Goal: Transaction & Acquisition: Purchase product/service

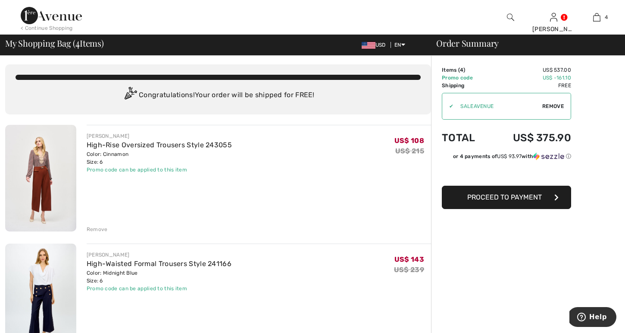
click at [66, 17] on img at bounding box center [51, 15] width 61 height 17
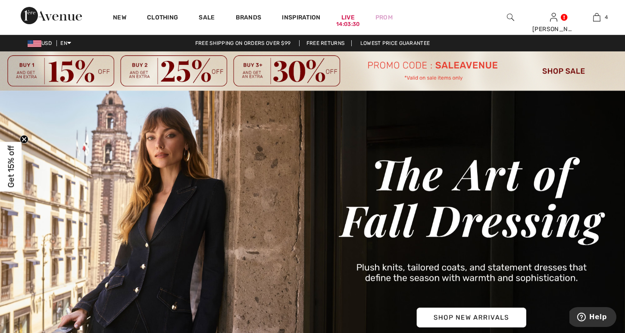
click at [556, 70] on img at bounding box center [312, 70] width 625 height 39
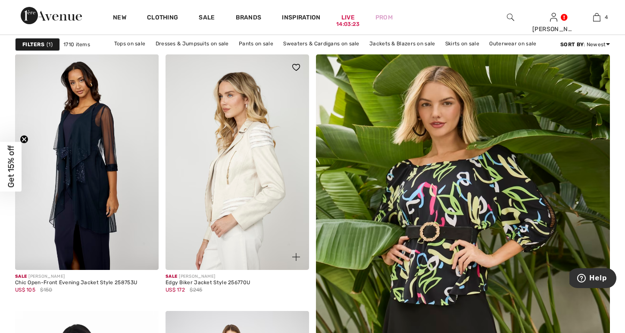
scroll to position [126, 0]
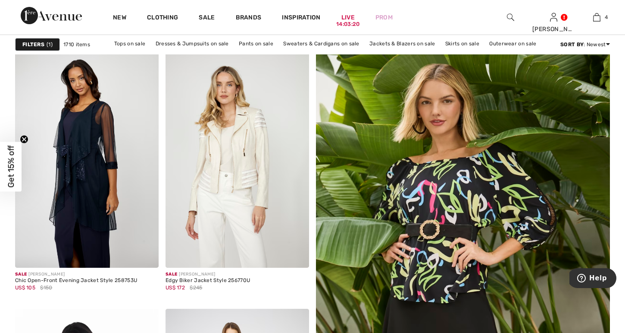
click at [49, 45] on span "1" at bounding box center [50, 45] width 6 height 8
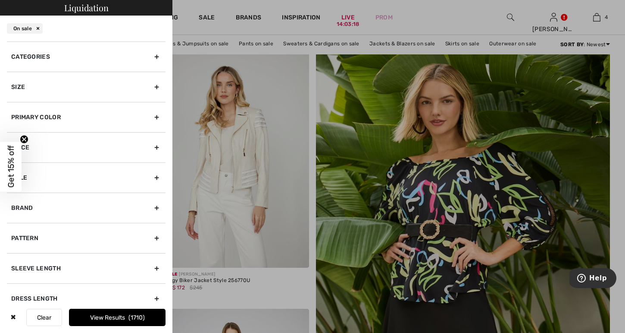
click at [29, 205] on div "Brand" at bounding box center [86, 207] width 159 height 30
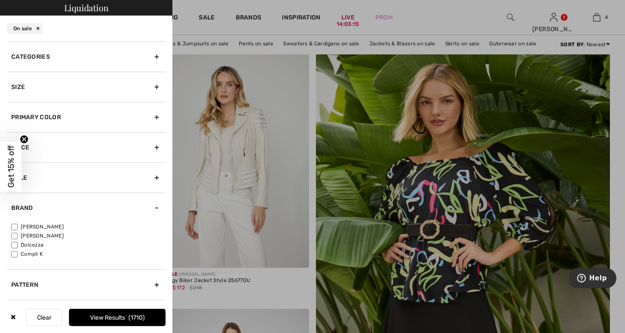
click at [16, 225] on input"] "[PERSON_NAME]" at bounding box center [14, 226] width 6 height 6
checkbox input"] "true"
click at [103, 320] on button "View Results 1311" at bounding box center [117, 316] width 97 height 17
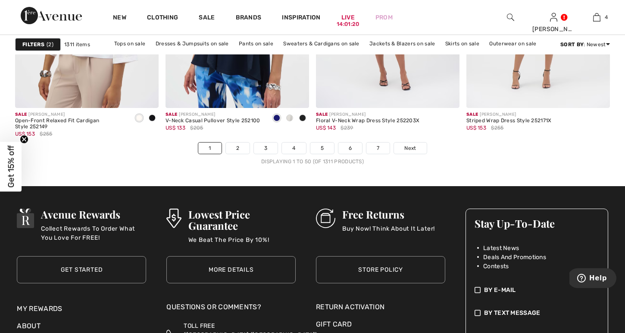
scroll to position [3900, 0]
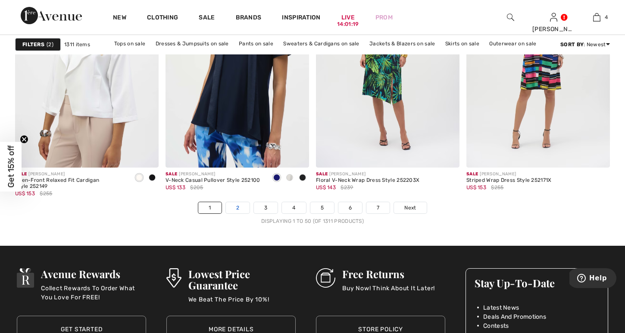
click at [240, 207] on link "2" at bounding box center [238, 207] width 24 height 11
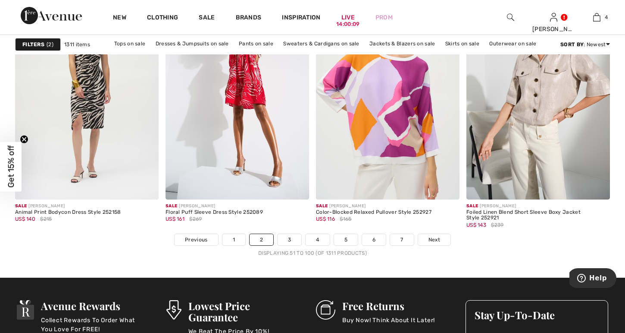
scroll to position [3846, 0]
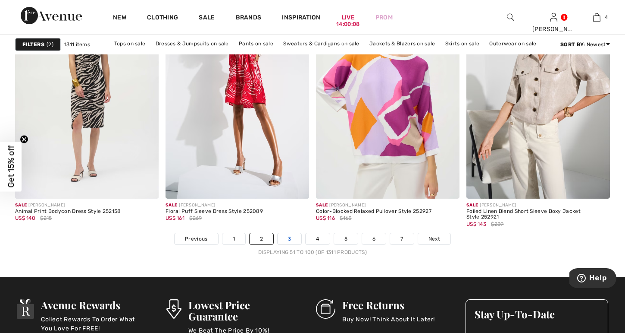
click at [289, 235] on link "3" at bounding box center [290, 238] width 24 height 11
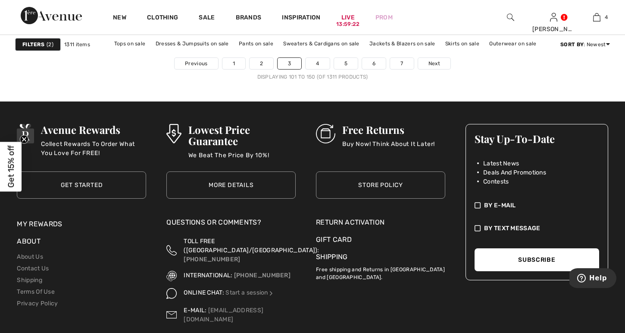
scroll to position [4046, 0]
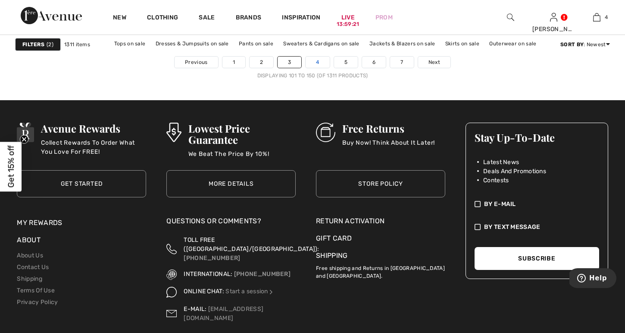
click at [317, 58] on link "4" at bounding box center [318, 62] width 24 height 11
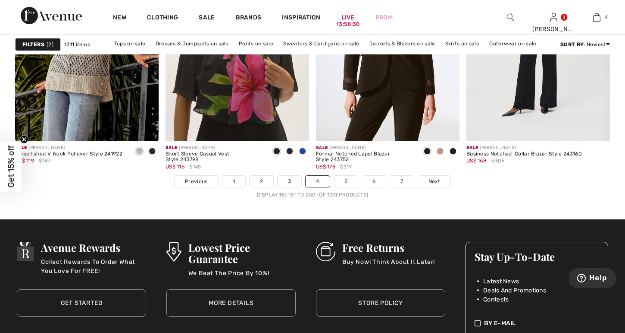
scroll to position [3907, 0]
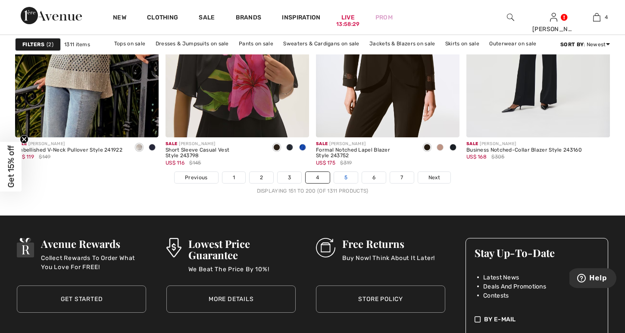
click at [347, 175] on link "5" at bounding box center [346, 177] width 24 height 11
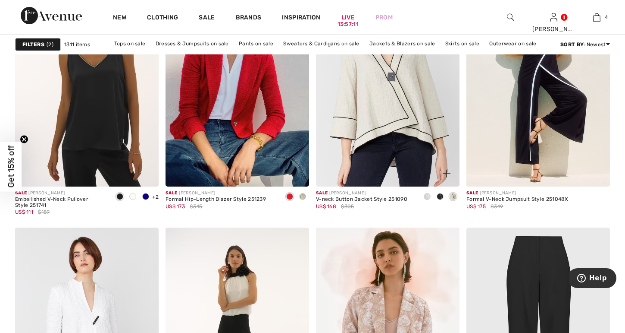
scroll to position [3626, 0]
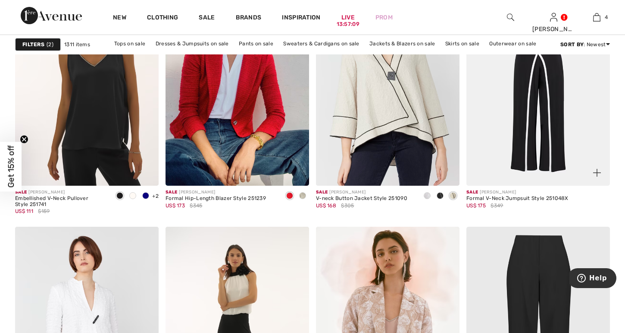
click at [525, 137] on img at bounding box center [539, 78] width 144 height 216
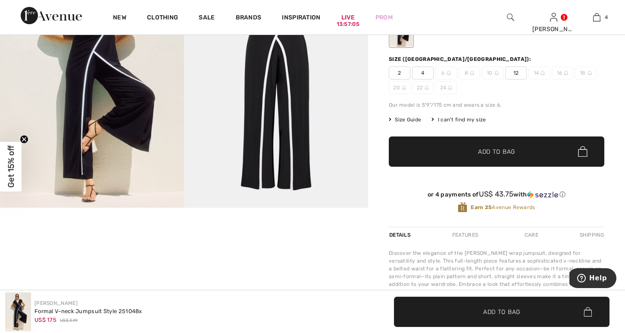
scroll to position [169, 0]
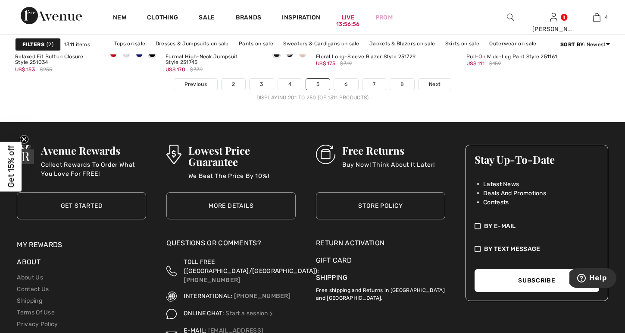
scroll to position [4002, 0]
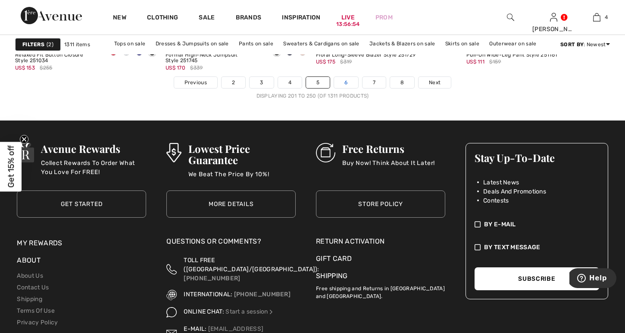
click at [349, 84] on link "6" at bounding box center [346, 82] width 24 height 11
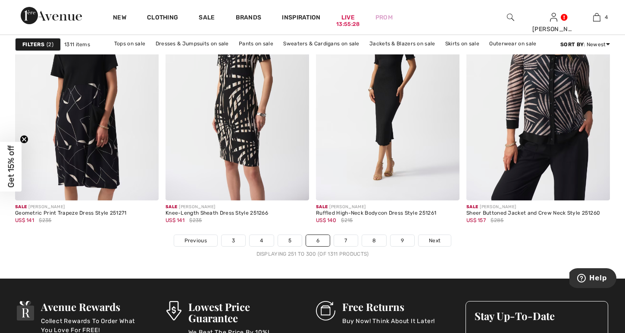
scroll to position [3877, 0]
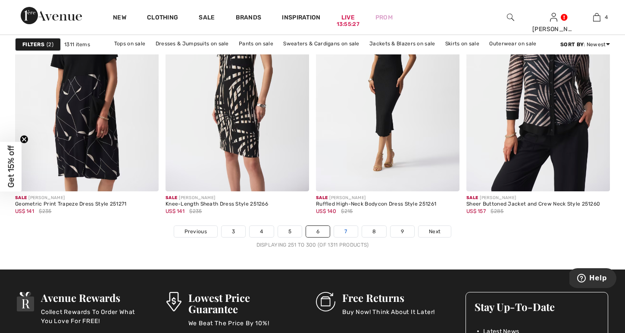
click at [346, 229] on link "7" at bounding box center [345, 231] width 23 height 11
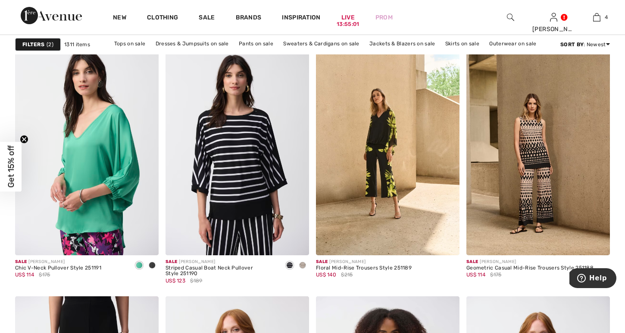
scroll to position [1262, 0]
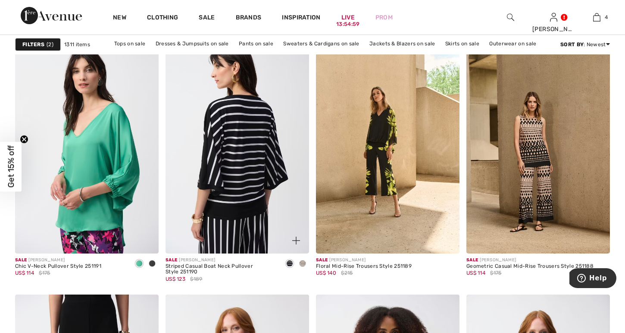
click at [243, 173] on img at bounding box center [238, 146] width 144 height 216
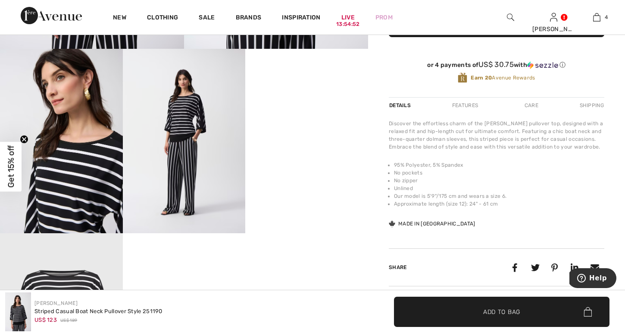
scroll to position [318, 0]
click at [309, 110] on video "Your browser does not support the video tag." at bounding box center [306, 78] width 123 height 61
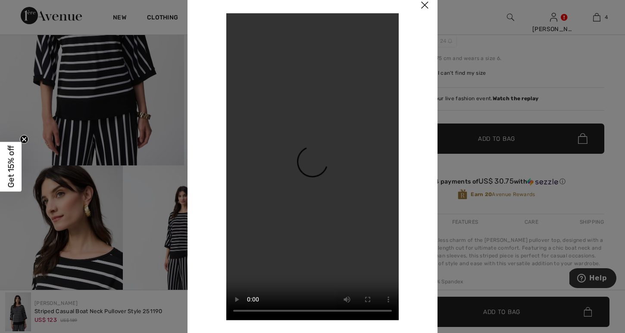
scroll to position [197, 0]
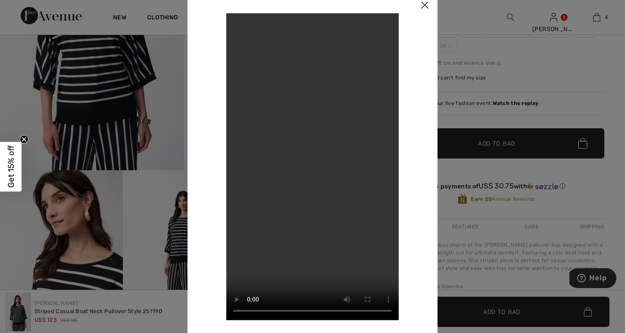
click at [425, 3] on img at bounding box center [425, 5] width 26 height 27
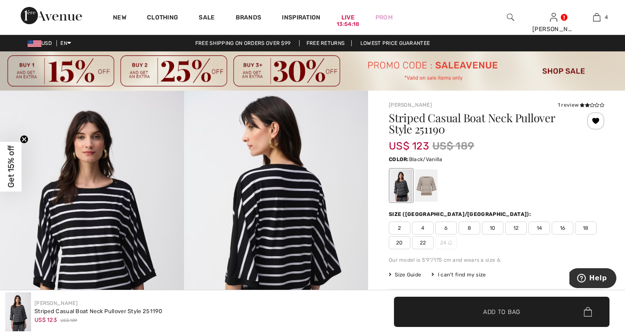
scroll to position [0, 0]
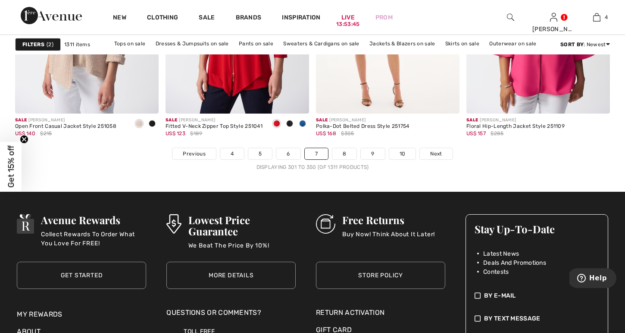
scroll to position [3958, 0]
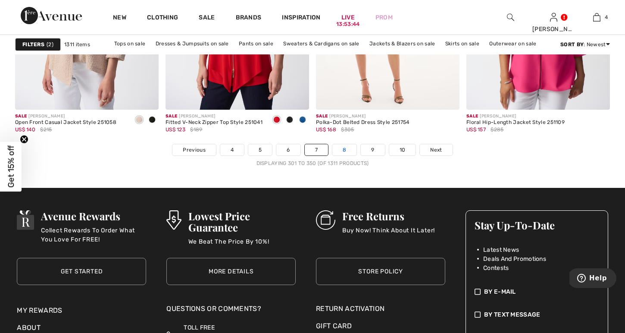
click at [343, 151] on link "8" at bounding box center [345, 149] width 24 height 11
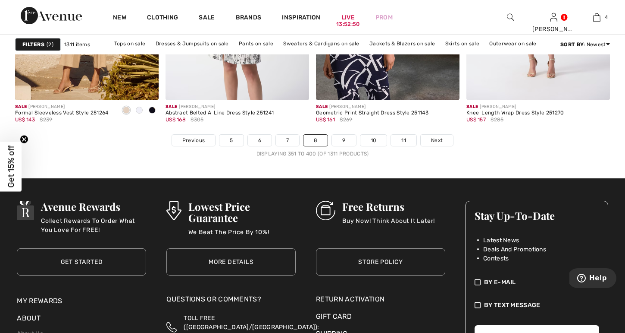
scroll to position [3945, 0]
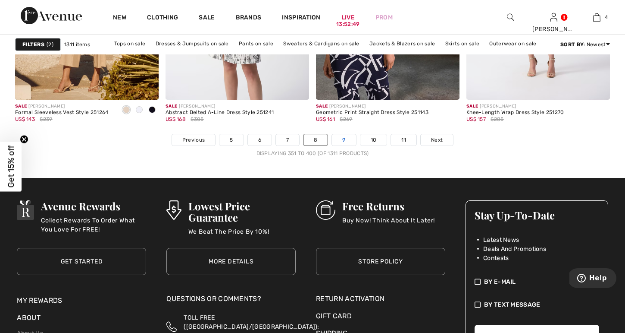
click at [343, 142] on link "9" at bounding box center [344, 139] width 24 height 11
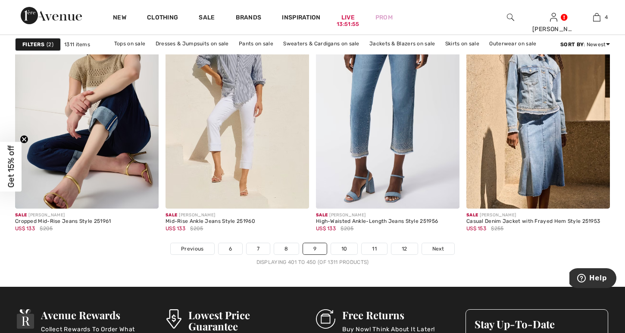
scroll to position [3859, 0]
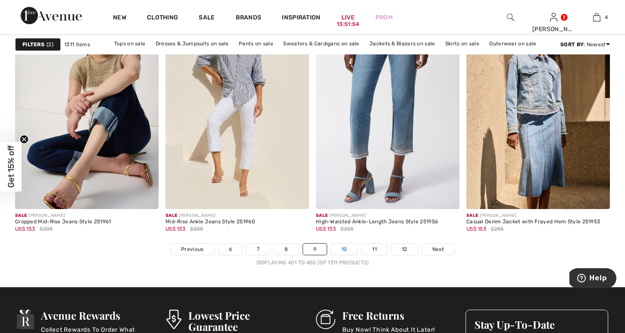
click at [346, 251] on link "10" at bounding box center [344, 248] width 27 height 11
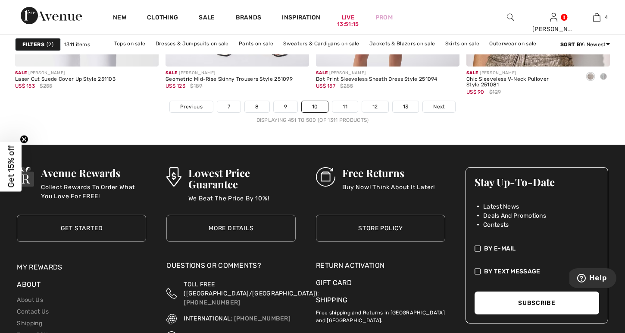
scroll to position [3979, 0]
click at [345, 103] on link "11" at bounding box center [345, 105] width 25 height 11
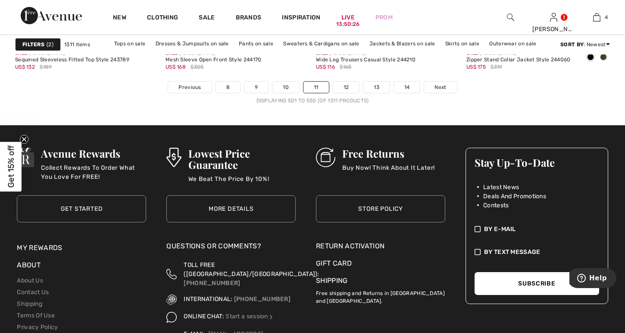
scroll to position [4021, 0]
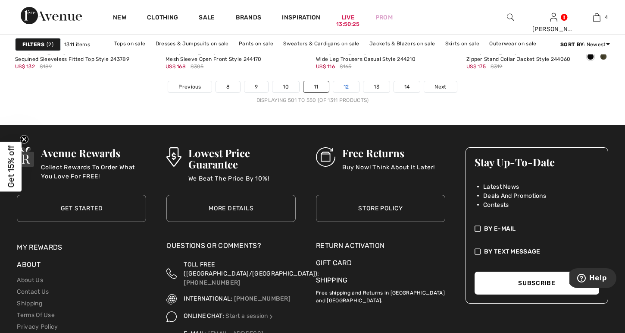
click at [345, 86] on link "12" at bounding box center [346, 86] width 26 height 11
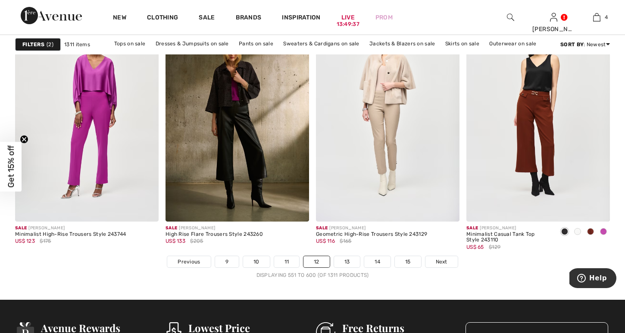
scroll to position [3824, 0]
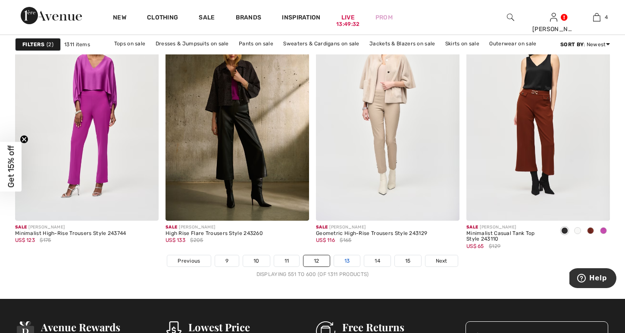
click at [348, 261] on link "13" at bounding box center [347, 260] width 26 height 11
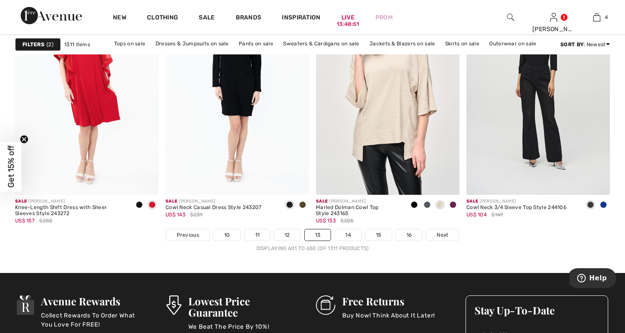
scroll to position [3874, 0]
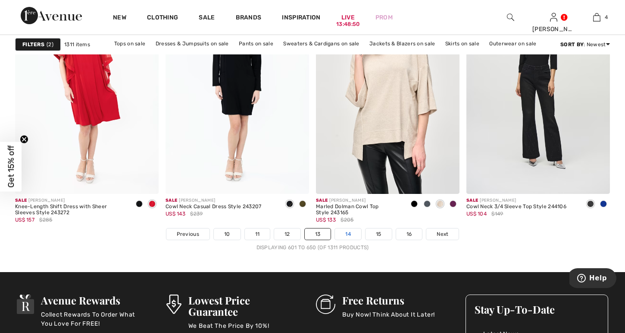
click at [345, 235] on link "14" at bounding box center [348, 233] width 26 height 11
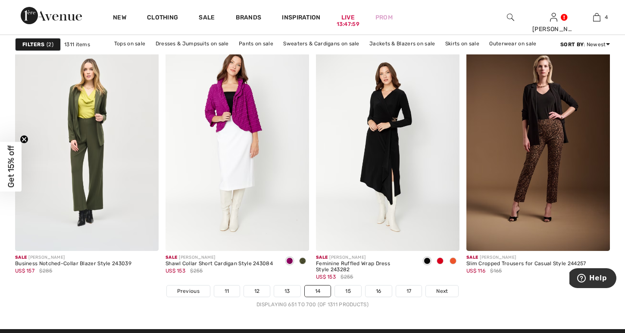
scroll to position [3816, 0]
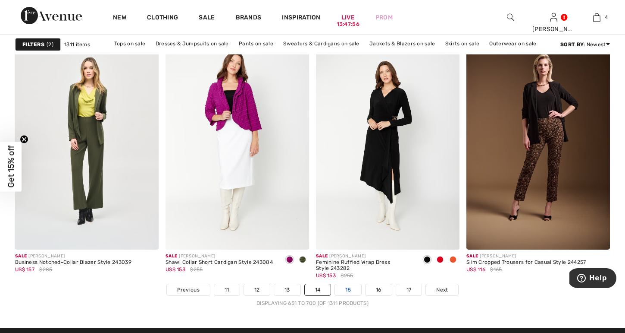
click at [347, 284] on link "15" at bounding box center [348, 289] width 26 height 11
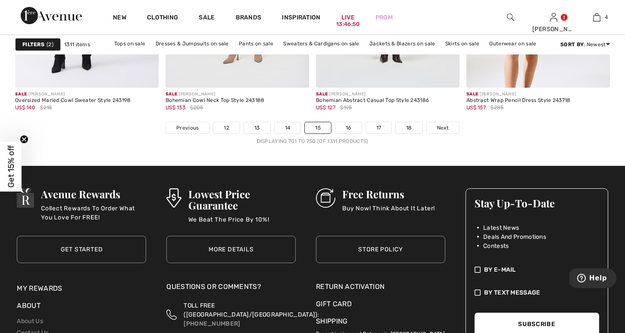
scroll to position [3981, 0]
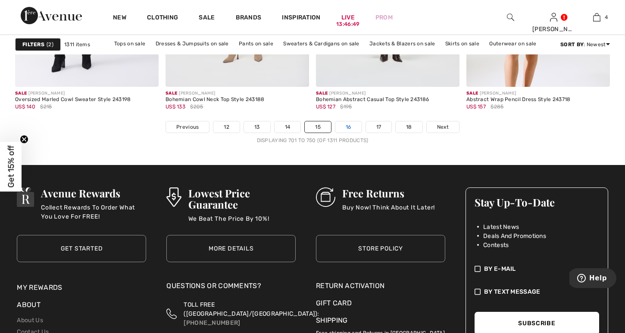
click at [351, 127] on link "16" at bounding box center [349, 126] width 26 height 11
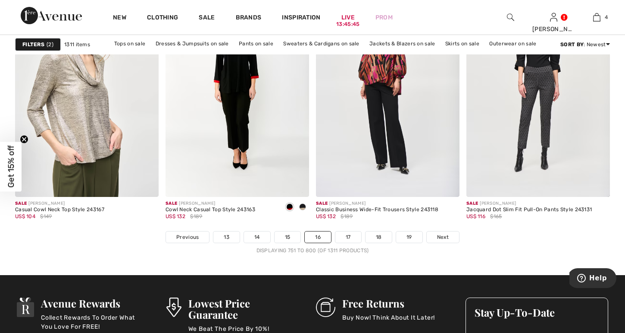
scroll to position [3848, 0]
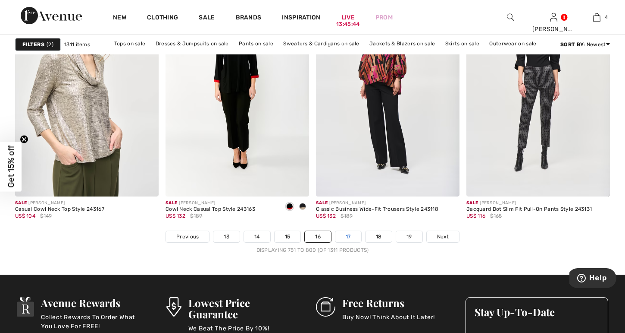
click at [346, 239] on link "17" at bounding box center [349, 236] width 26 height 11
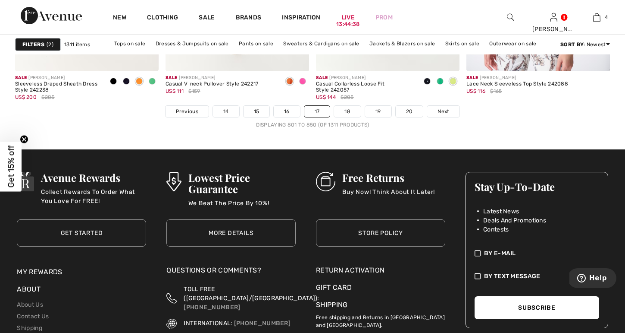
scroll to position [3998, 0]
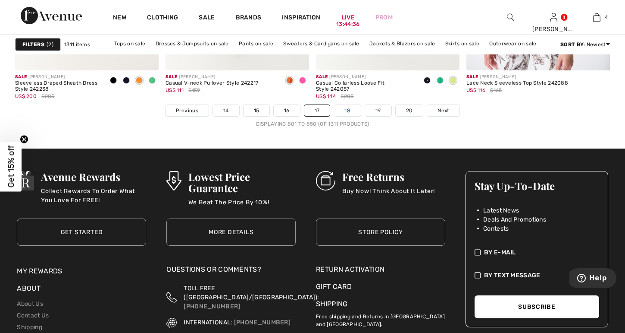
click at [346, 110] on link "18" at bounding box center [347, 110] width 27 height 11
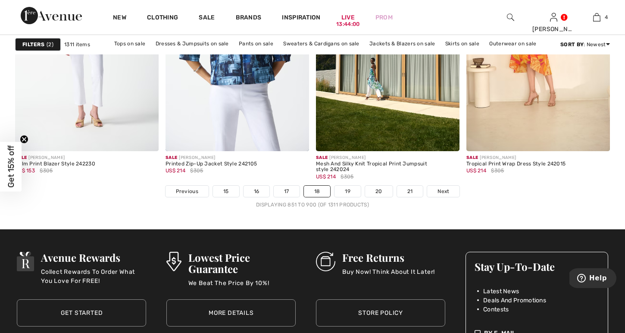
scroll to position [3895, 0]
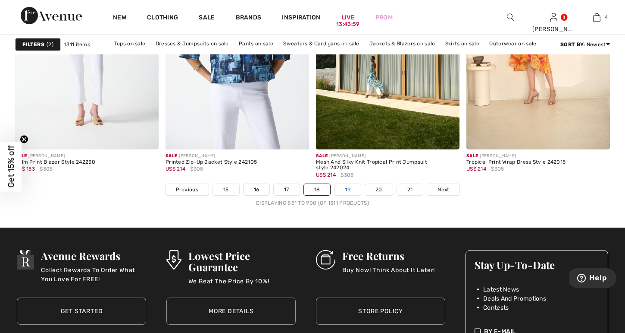
click at [346, 193] on link "19" at bounding box center [348, 189] width 26 height 11
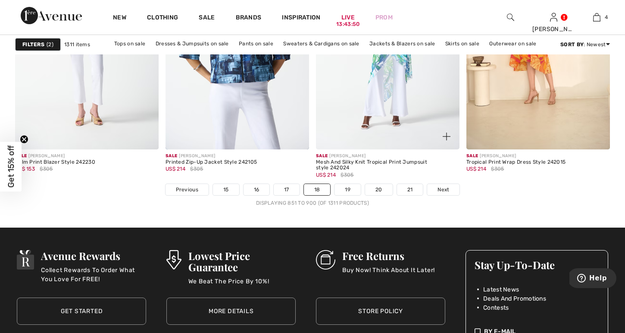
click at [399, 117] on img at bounding box center [388, 42] width 144 height 216
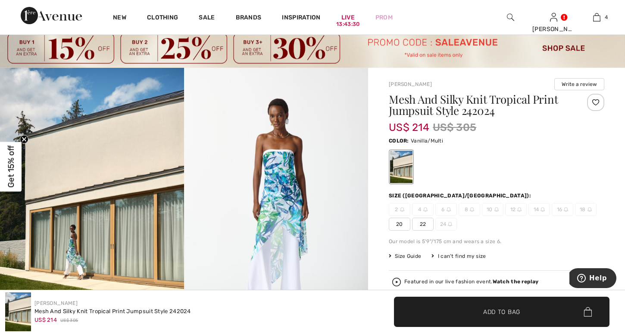
scroll to position [22, 0]
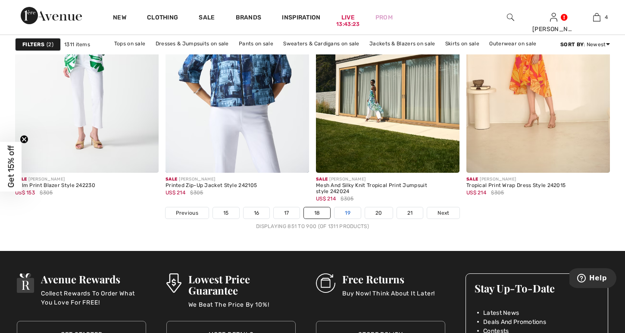
click at [348, 210] on link "19" at bounding box center [348, 212] width 26 height 11
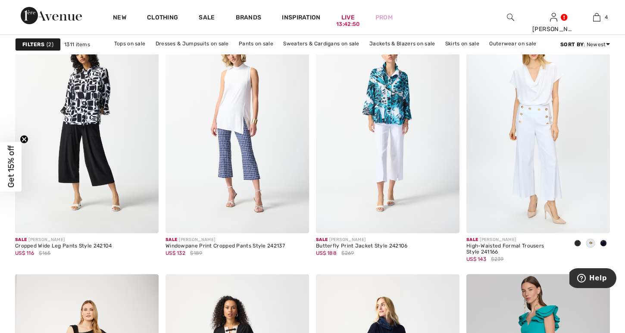
scroll to position [2689, 0]
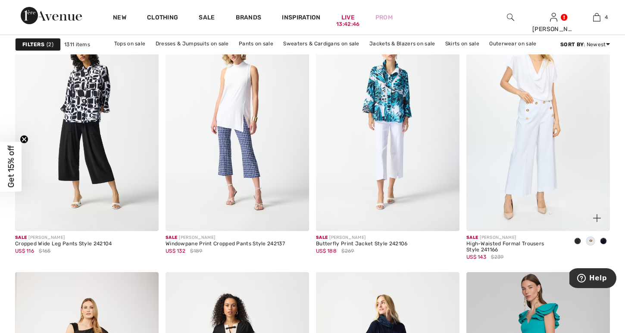
click at [553, 177] on img at bounding box center [539, 124] width 144 height 216
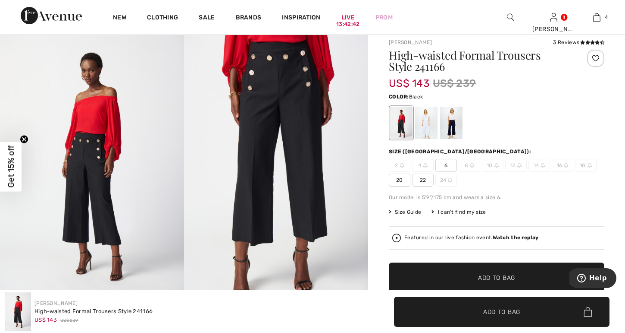
scroll to position [68, 0]
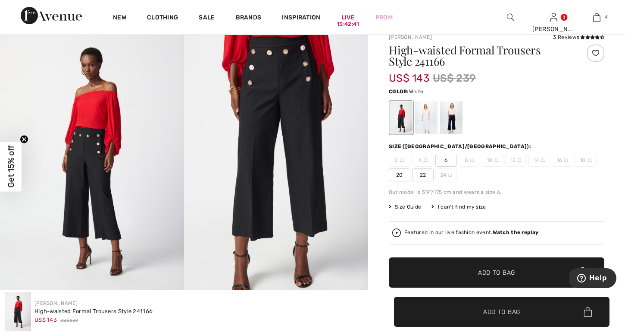
click at [428, 119] on div at bounding box center [426, 117] width 22 height 32
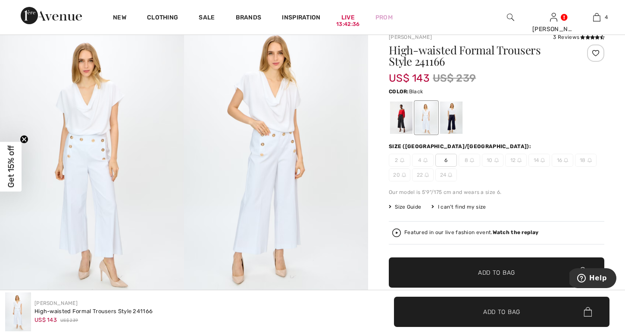
click at [402, 124] on div at bounding box center [401, 117] width 22 height 32
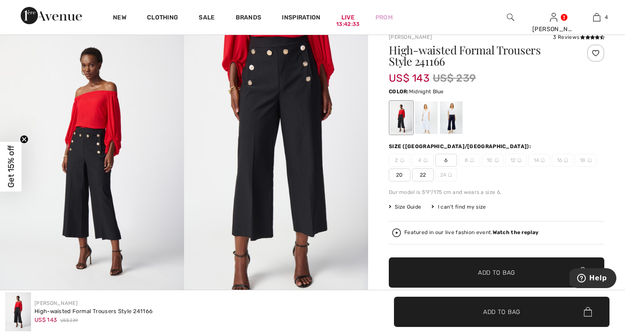
click at [454, 125] on div at bounding box center [451, 117] width 22 height 32
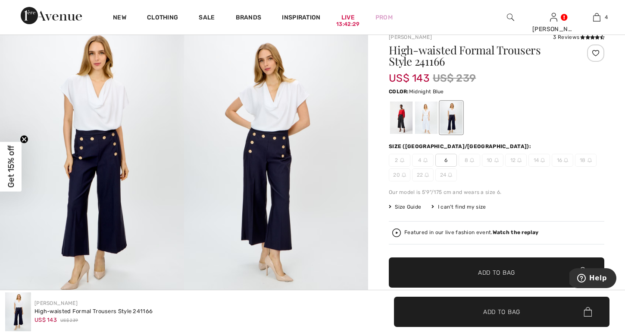
click at [530, 100] on div at bounding box center [497, 118] width 216 height 36
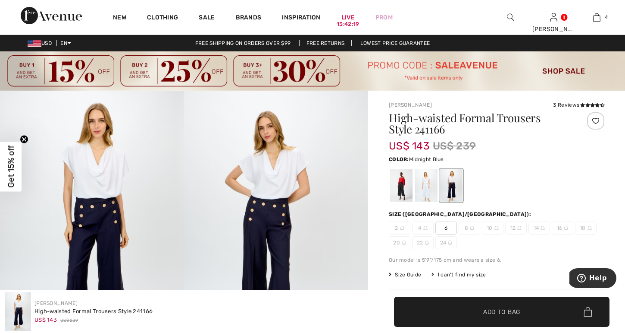
scroll to position [0, 0]
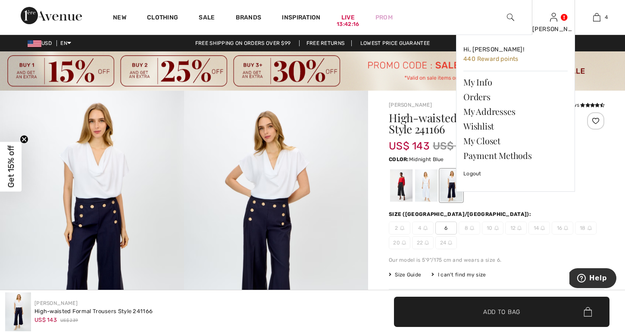
click at [554, 22] on img at bounding box center [553, 17] width 7 height 10
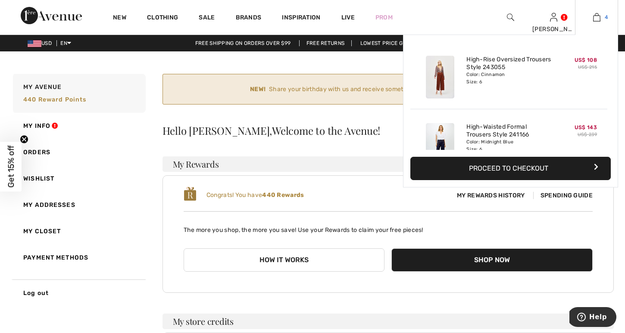
click at [596, 16] on img at bounding box center [597, 17] width 7 height 10
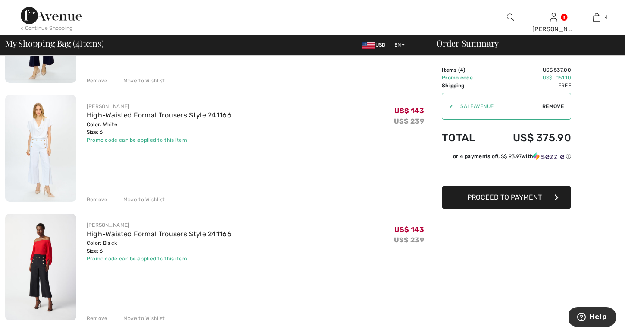
scroll to position [268, 0]
